Goal: Task Accomplishment & Management: Use online tool/utility

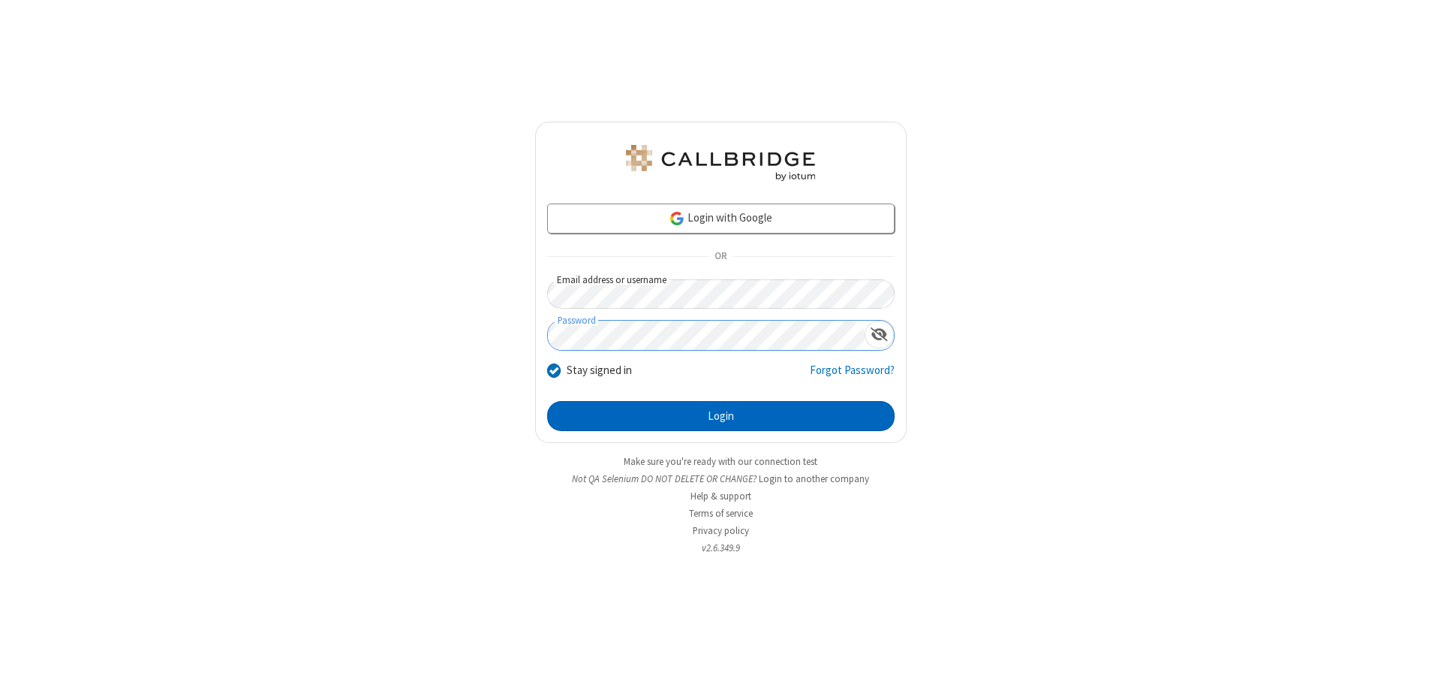
click at [721, 416] on button "Login" at bounding box center [721, 416] width 348 height 30
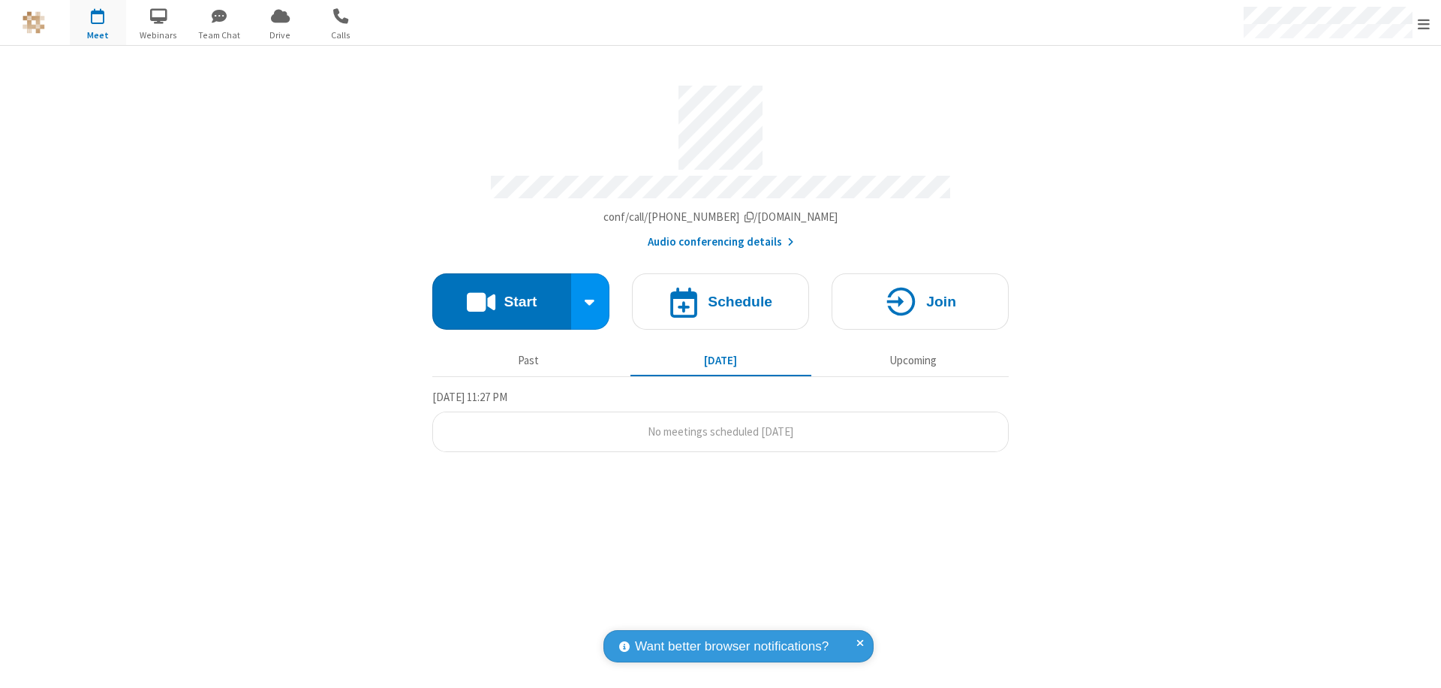
click at [501, 294] on button "Start" at bounding box center [501, 301] width 139 height 56
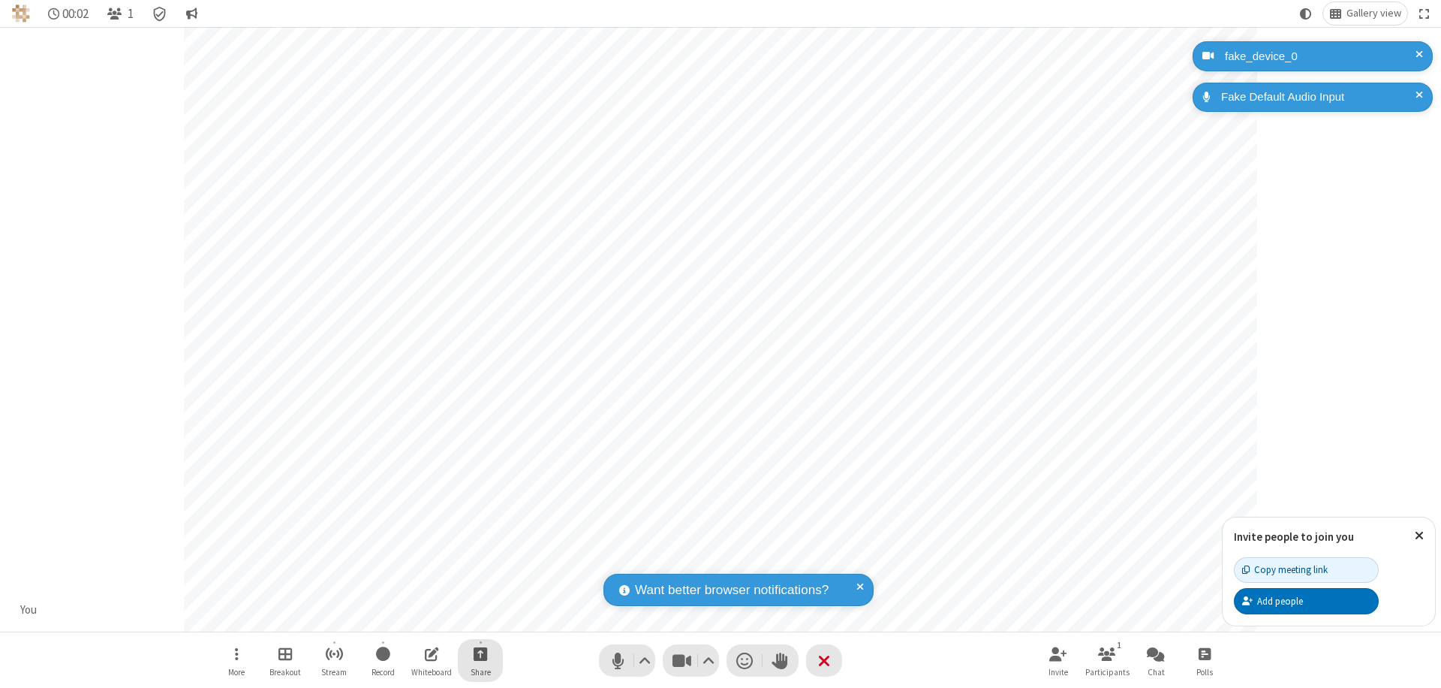
click at [480, 653] on span "Start sharing" at bounding box center [481, 653] width 14 height 19
click at [420, 591] on span "Present files & media" at bounding box center [419, 591] width 17 height 13
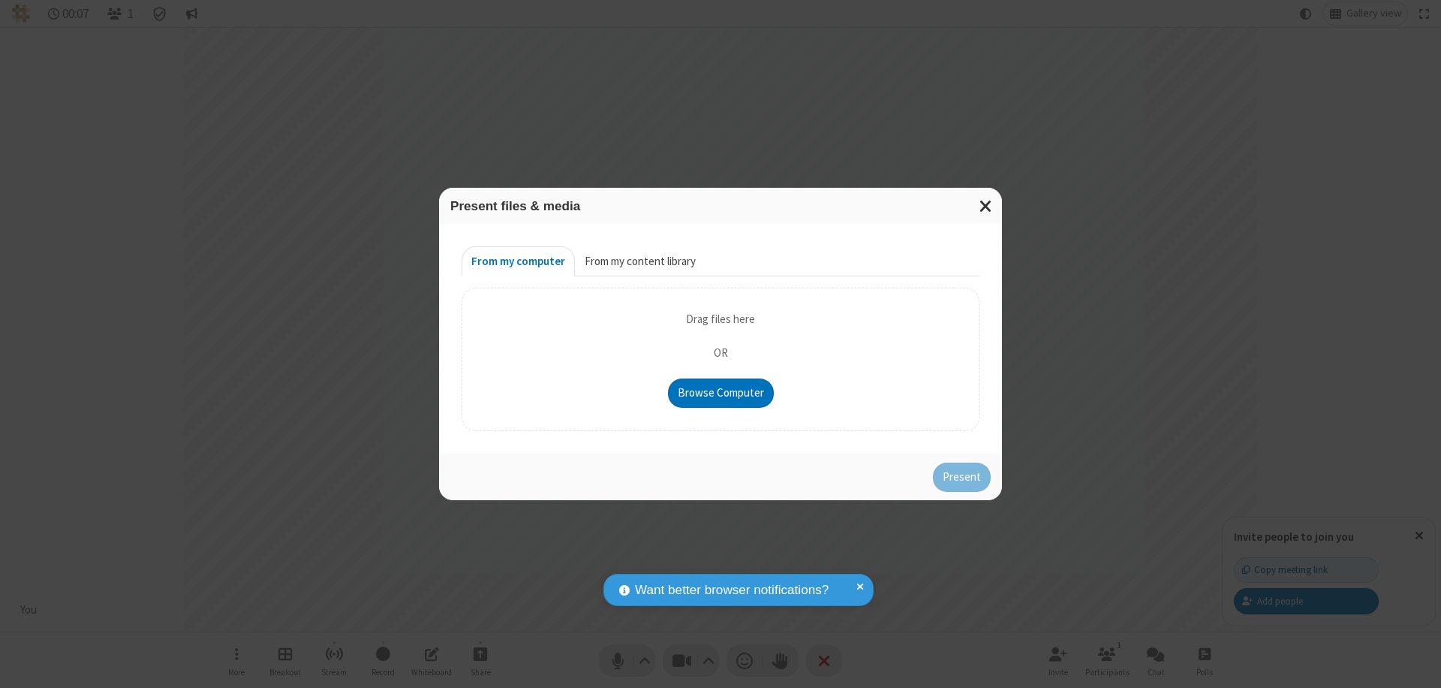
click at [639, 261] on button "From my content library" at bounding box center [640, 261] width 131 height 30
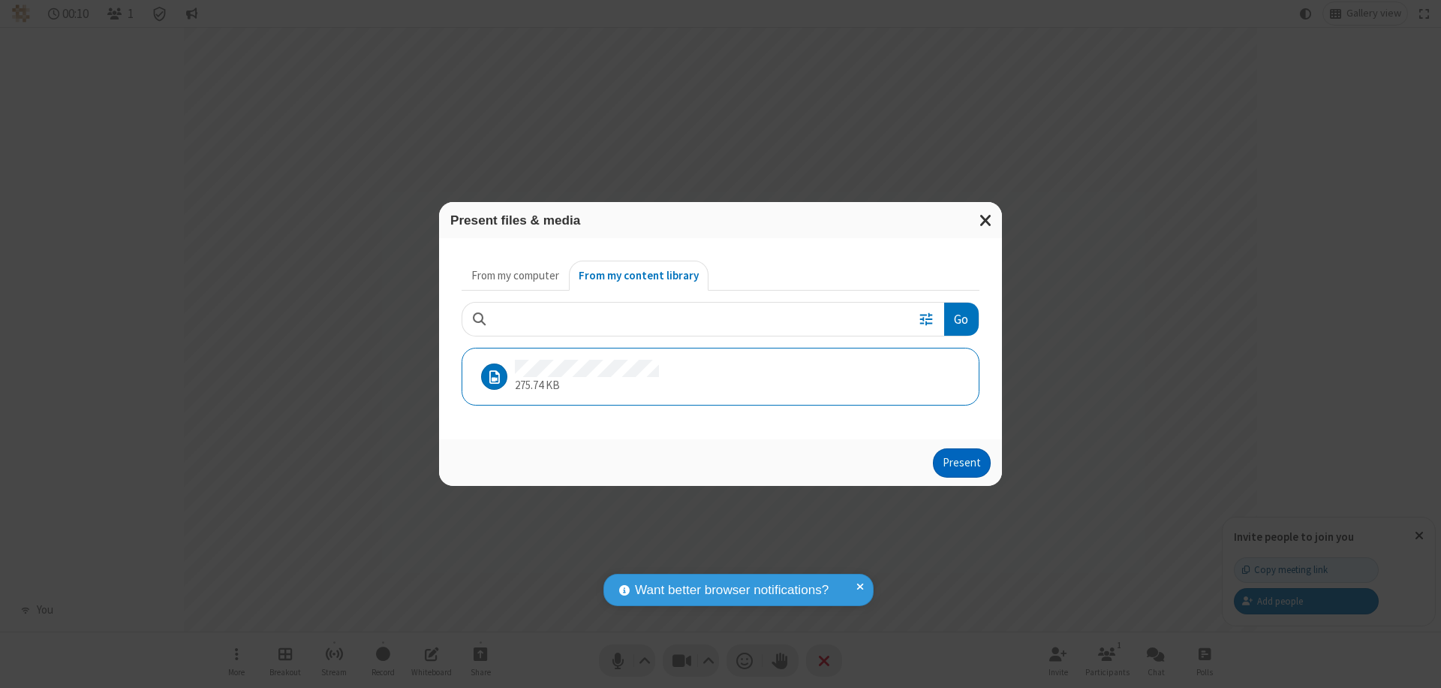
click at [963, 462] on button "Present" at bounding box center [962, 463] width 58 height 30
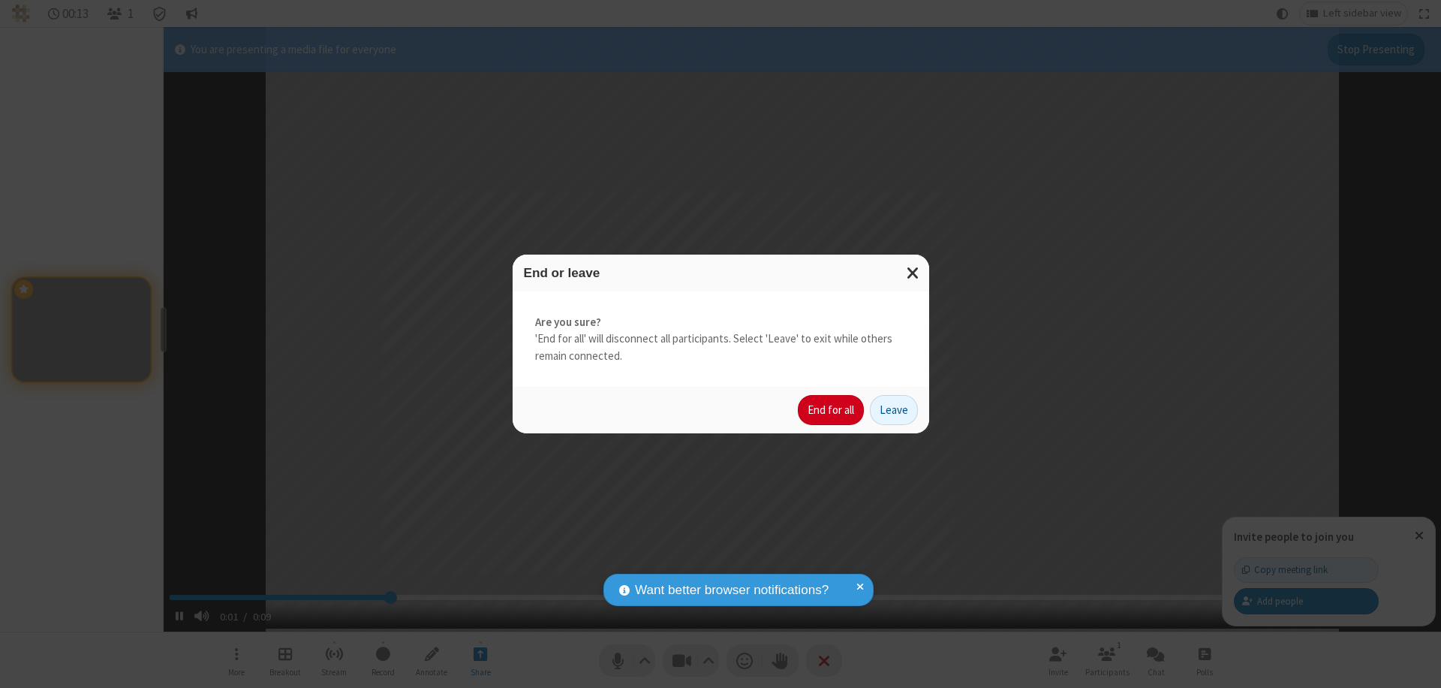
type input "2.609803"
click at [832, 410] on button "End for all" at bounding box center [831, 410] width 66 height 30
